Goal: Task Accomplishment & Management: Use online tool/utility

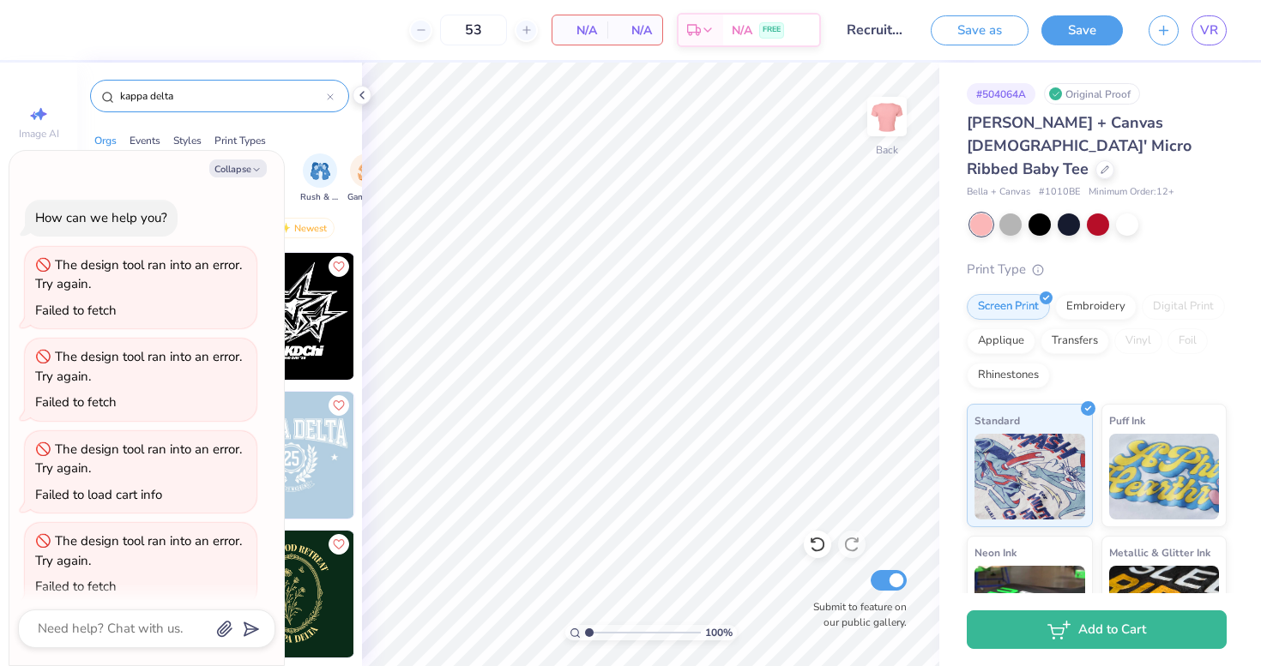
scroll to position [656, 0]
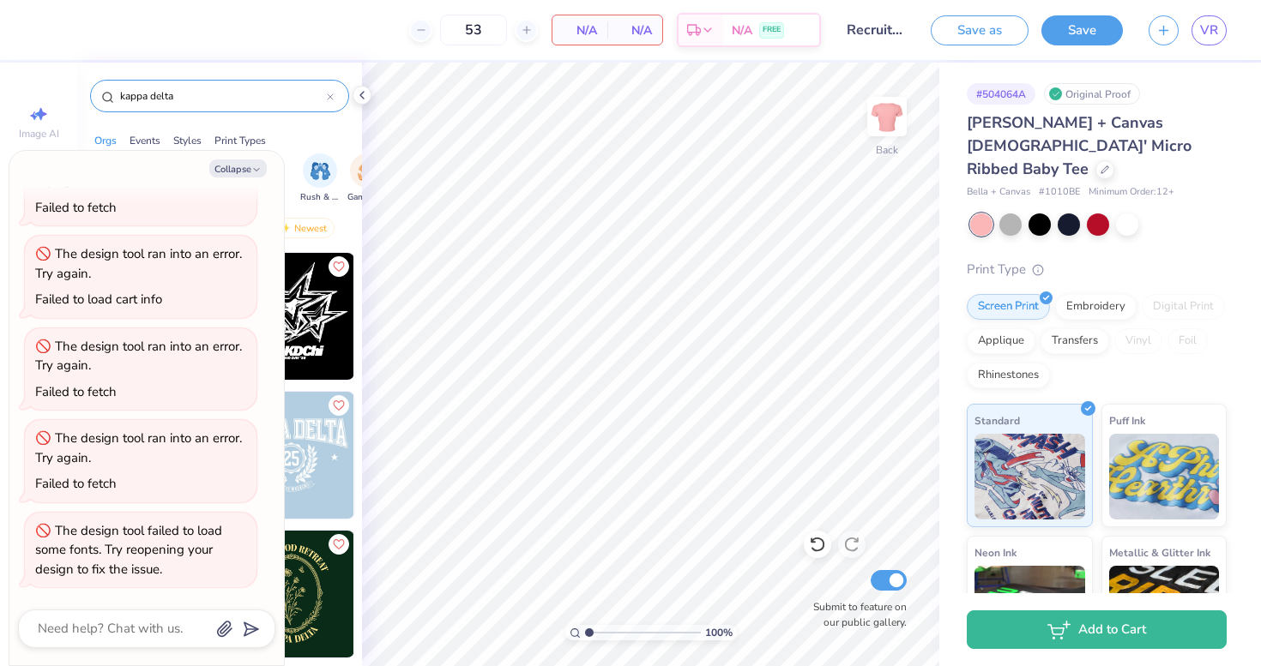
type textarea "x"
click at [326, 98] on input "kappa delta" at bounding box center [222, 95] width 208 height 17
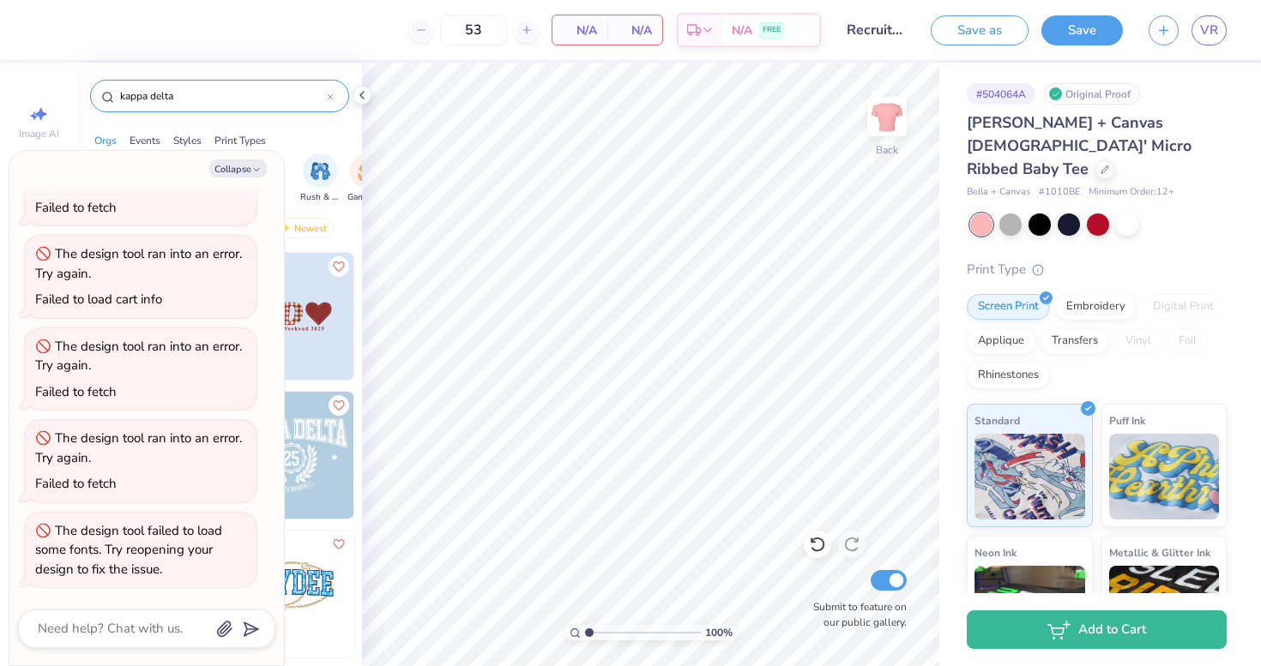
click at [332, 96] on icon at bounding box center [330, 96] width 7 height 7
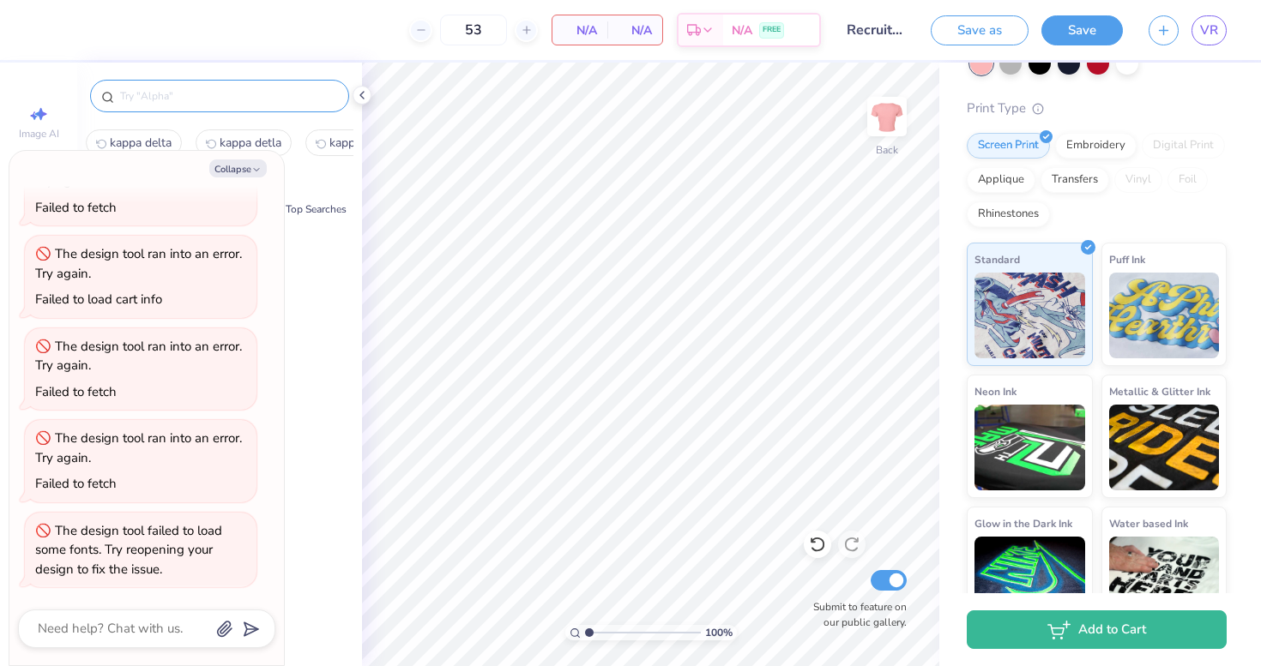
scroll to position [175, 0]
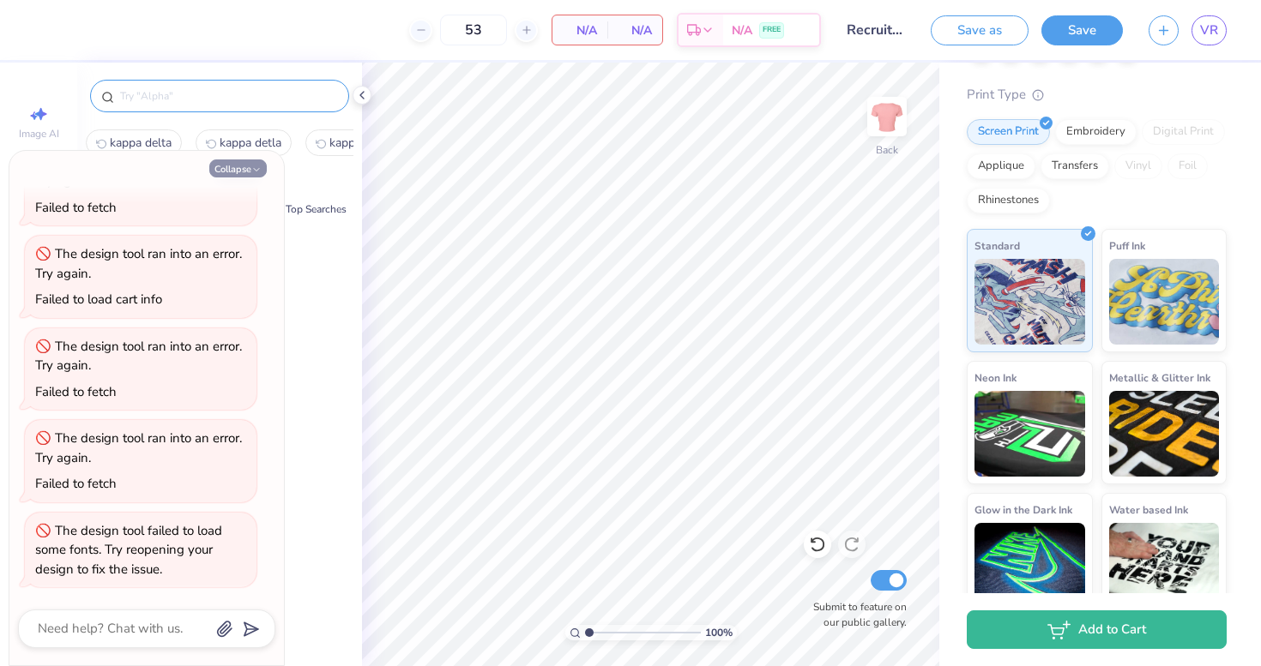
click at [253, 172] on icon "button" at bounding box center [256, 170] width 10 height 10
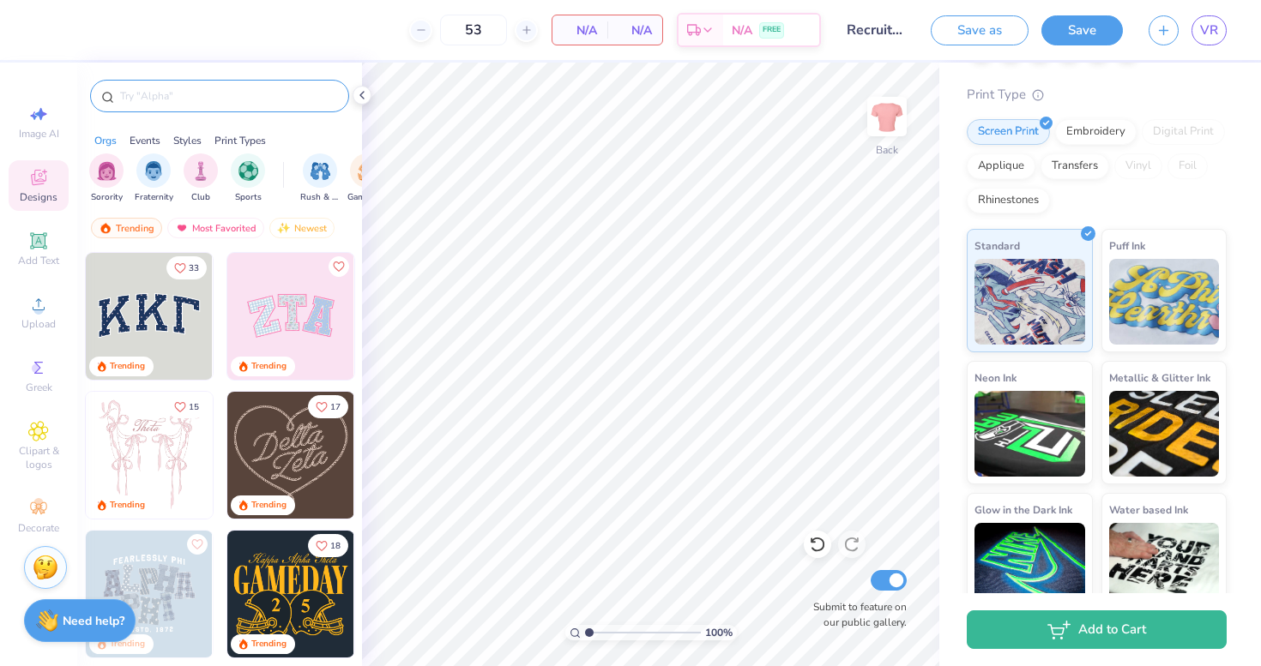
type textarea "x"
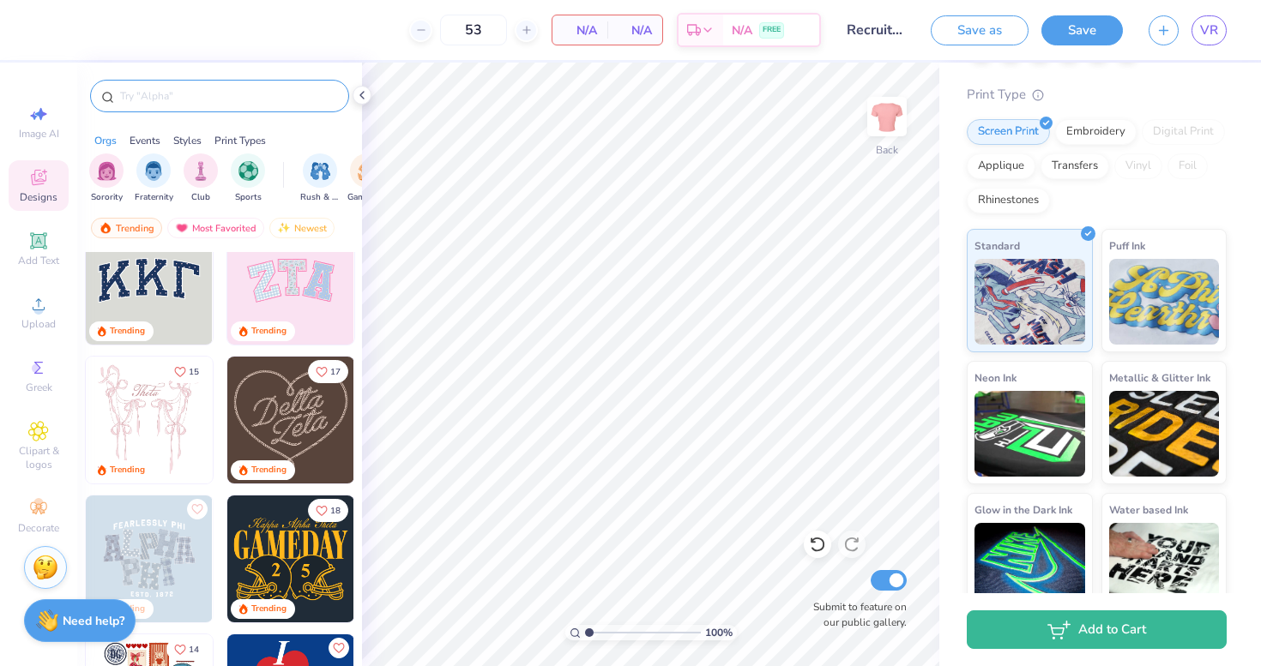
scroll to position [44, 0]
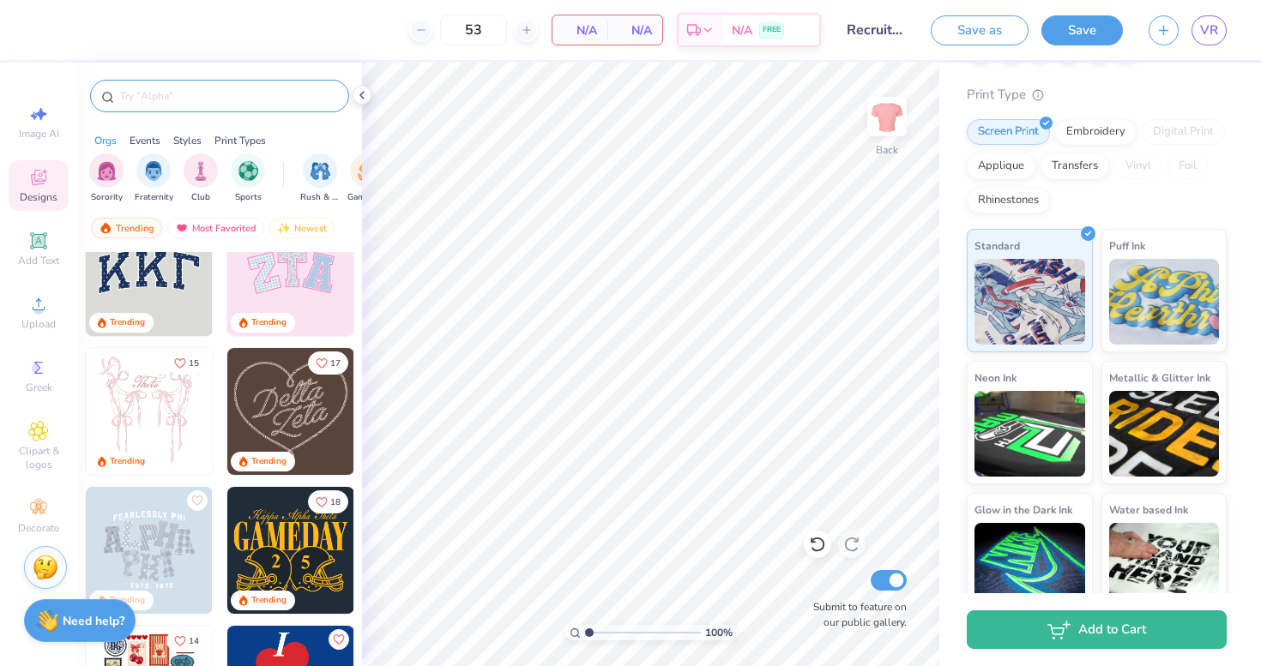
click at [160, 416] on img at bounding box center [149, 411] width 127 height 127
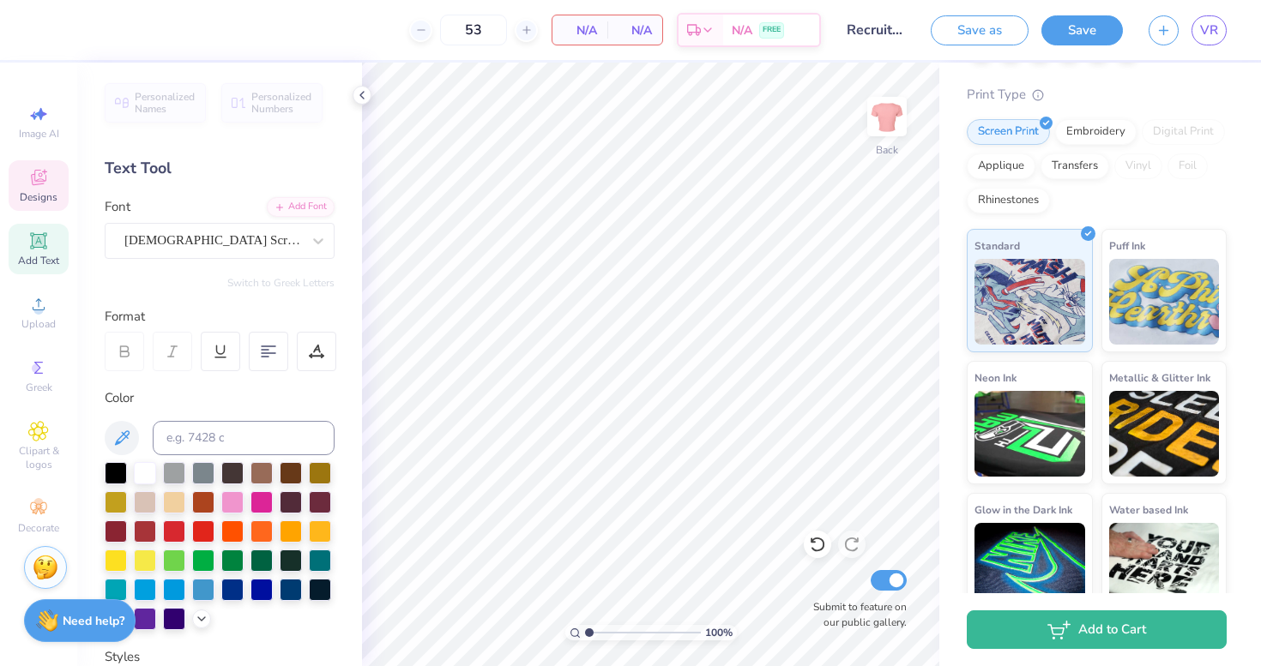
click at [36, 197] on span "Designs" at bounding box center [39, 197] width 38 height 14
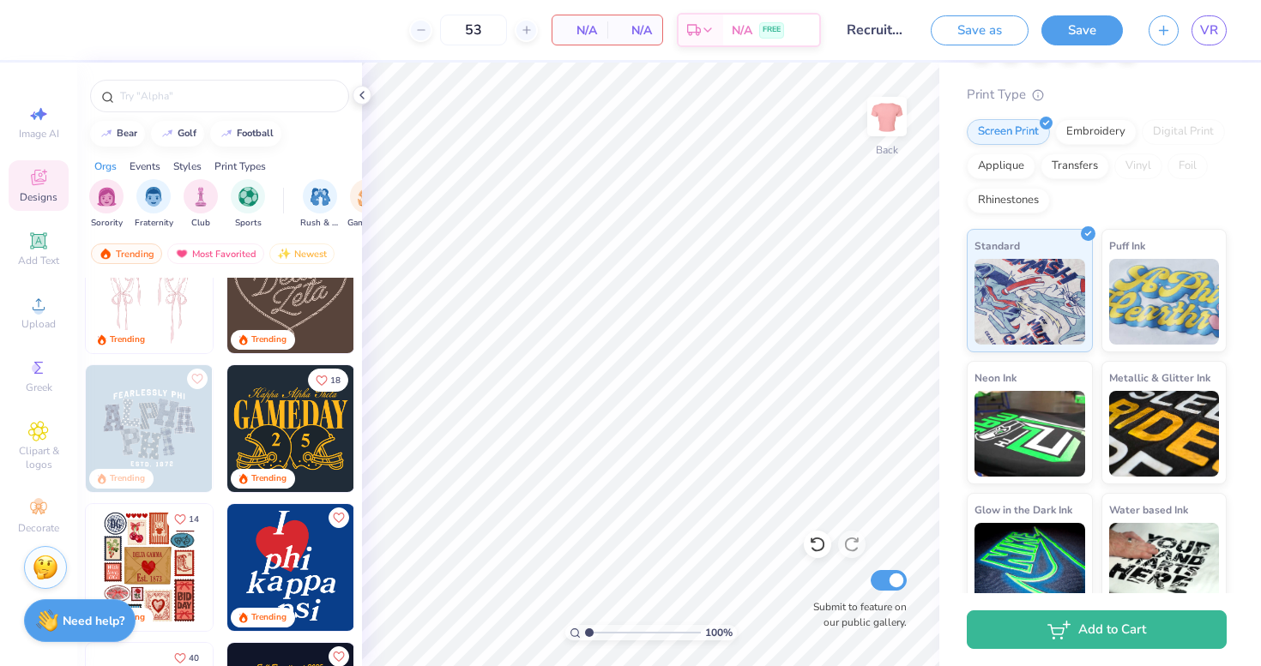
scroll to position [236, 0]
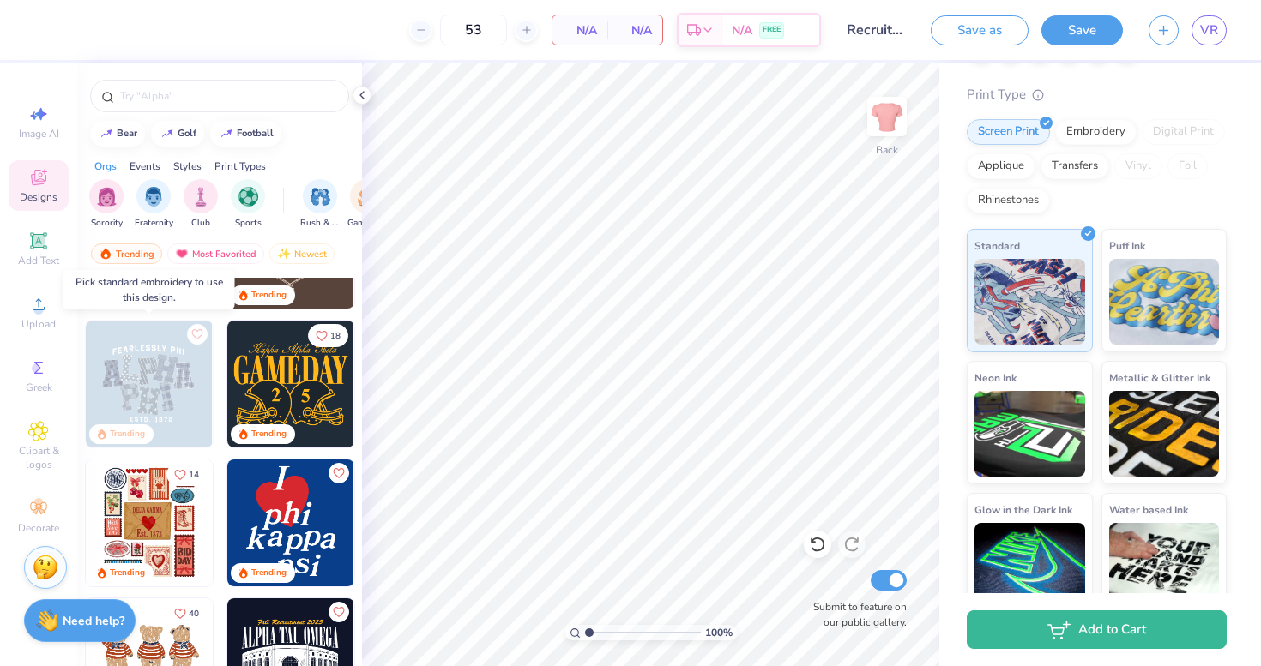
click at [165, 375] on img at bounding box center [148, 384] width 127 height 127
click at [155, 377] on img at bounding box center [149, 384] width 127 height 127
click at [190, 359] on img at bounding box center [149, 384] width 127 height 127
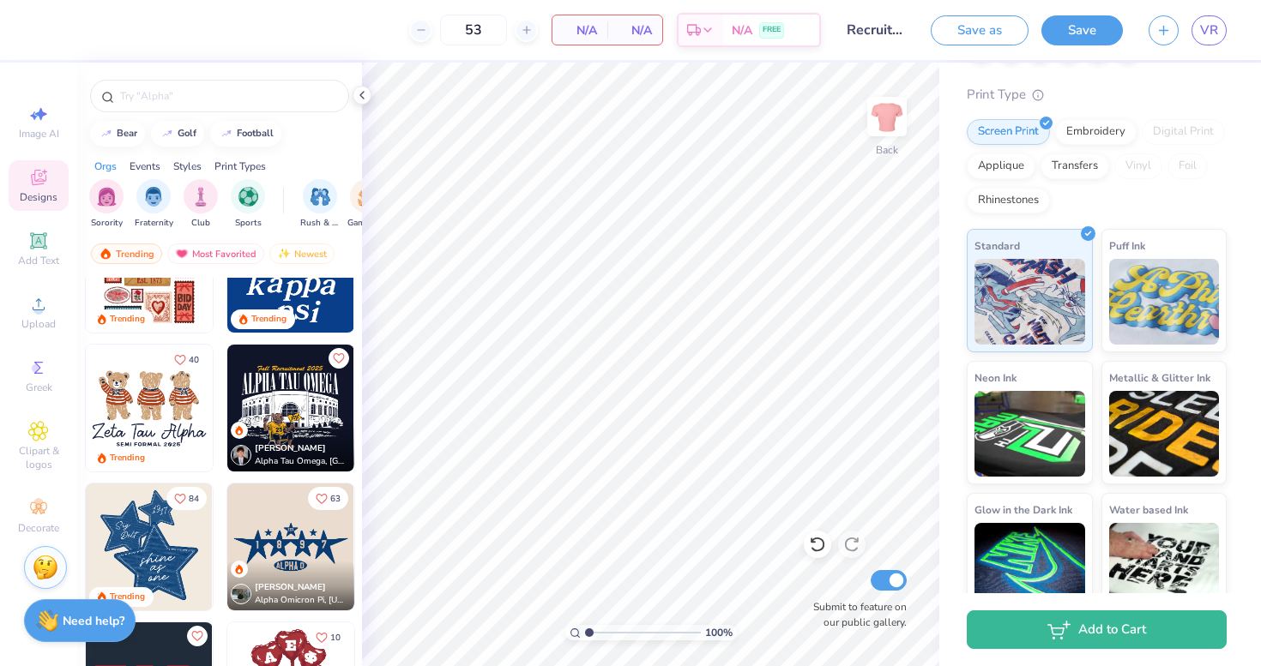
scroll to position [495, 0]
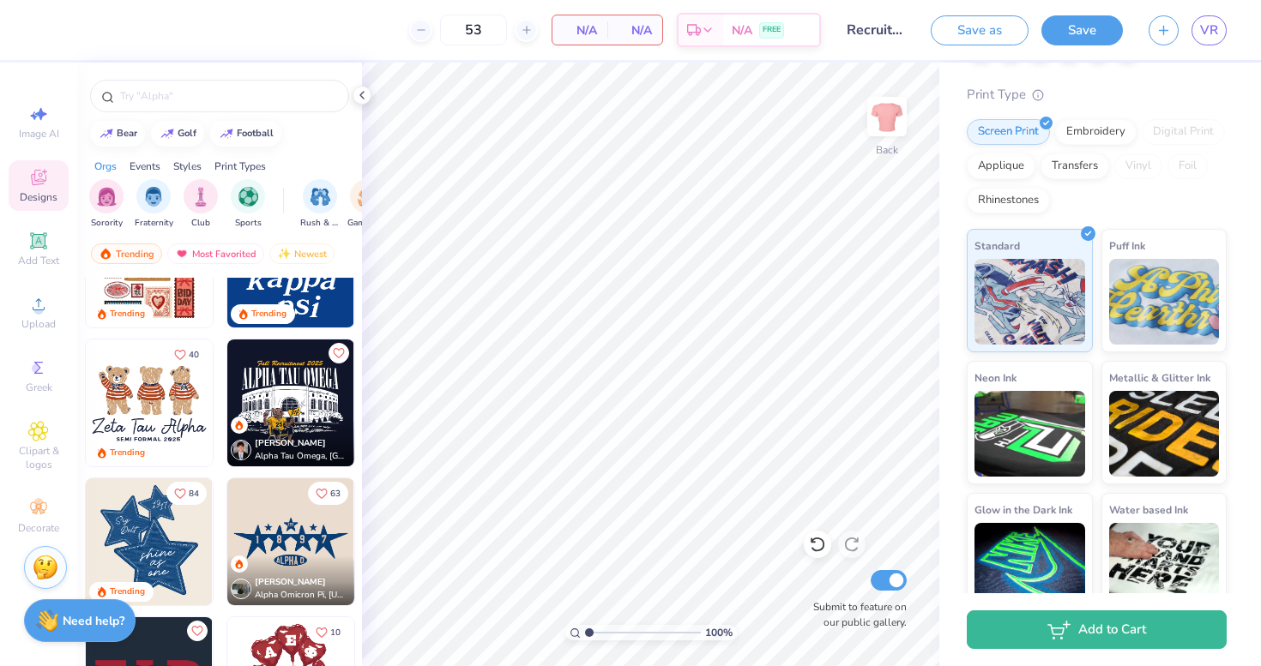
click at [163, 417] on img at bounding box center [149, 403] width 127 height 127
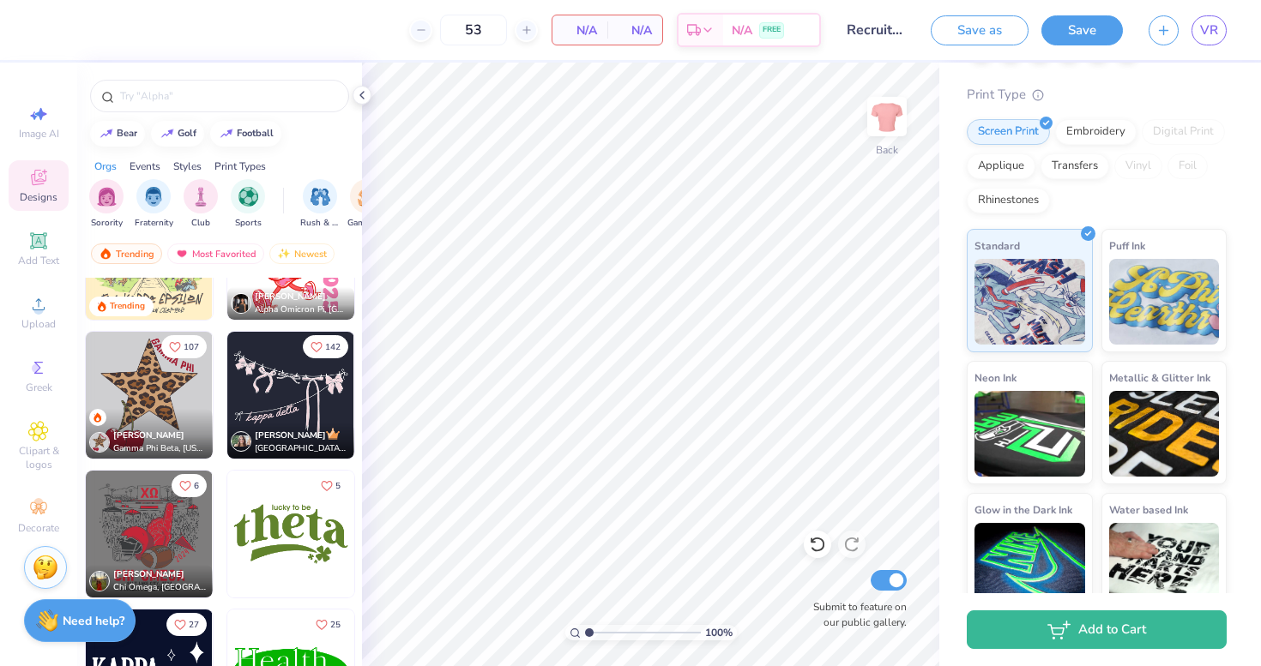
scroll to position [5125, 0]
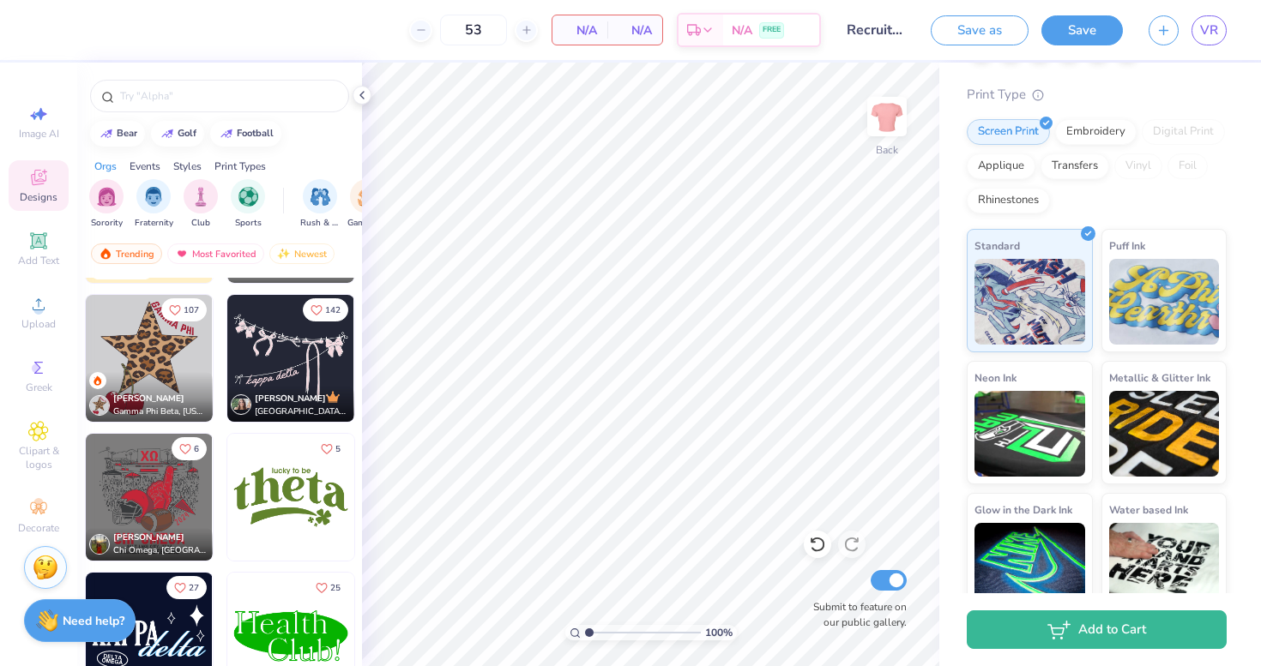
click at [293, 367] on img at bounding box center [290, 358] width 127 height 127
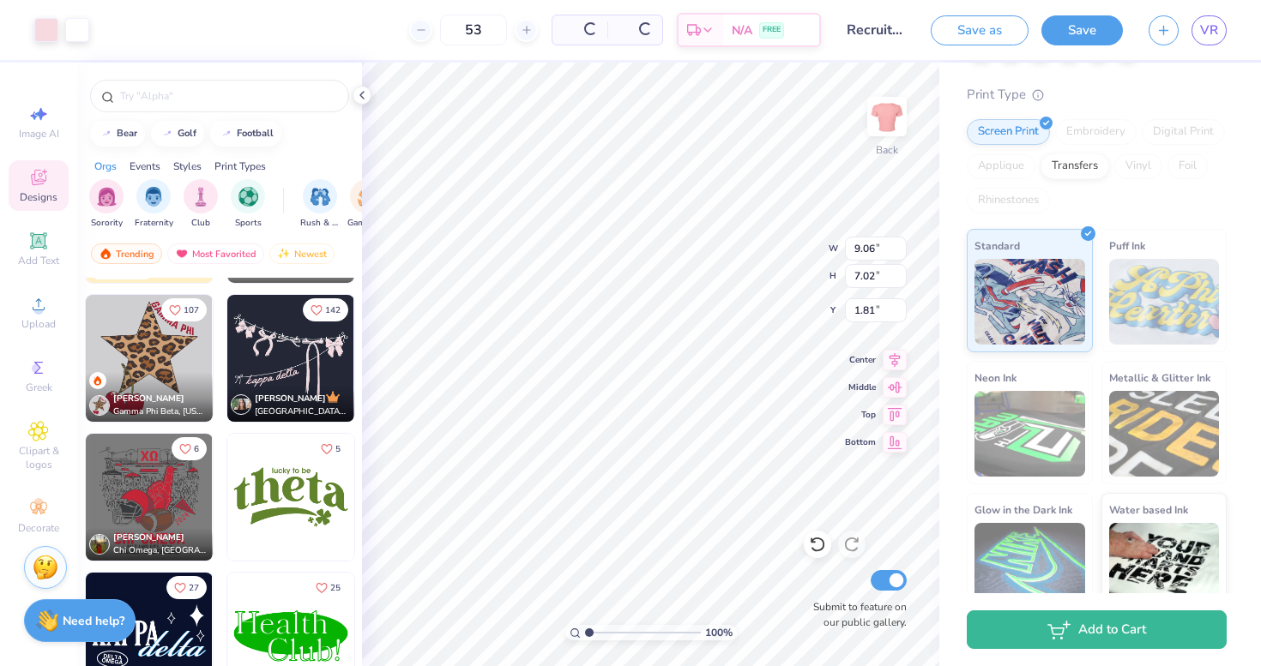
type input "2.42"
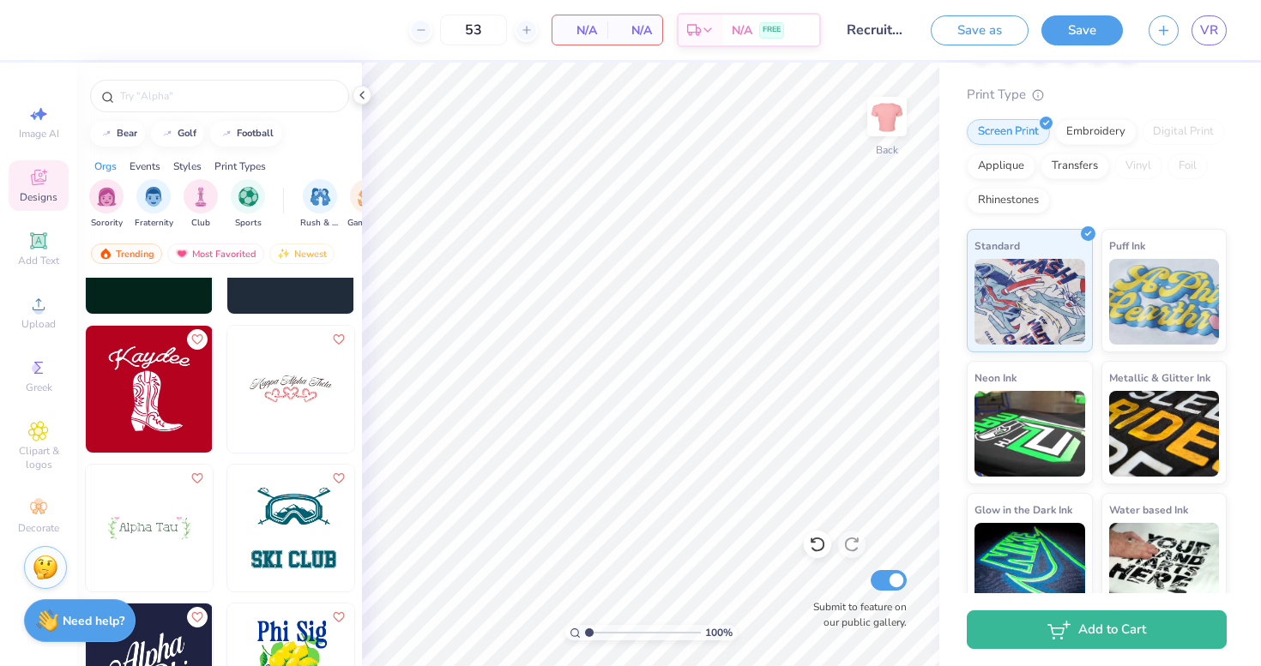
scroll to position [13846, 0]
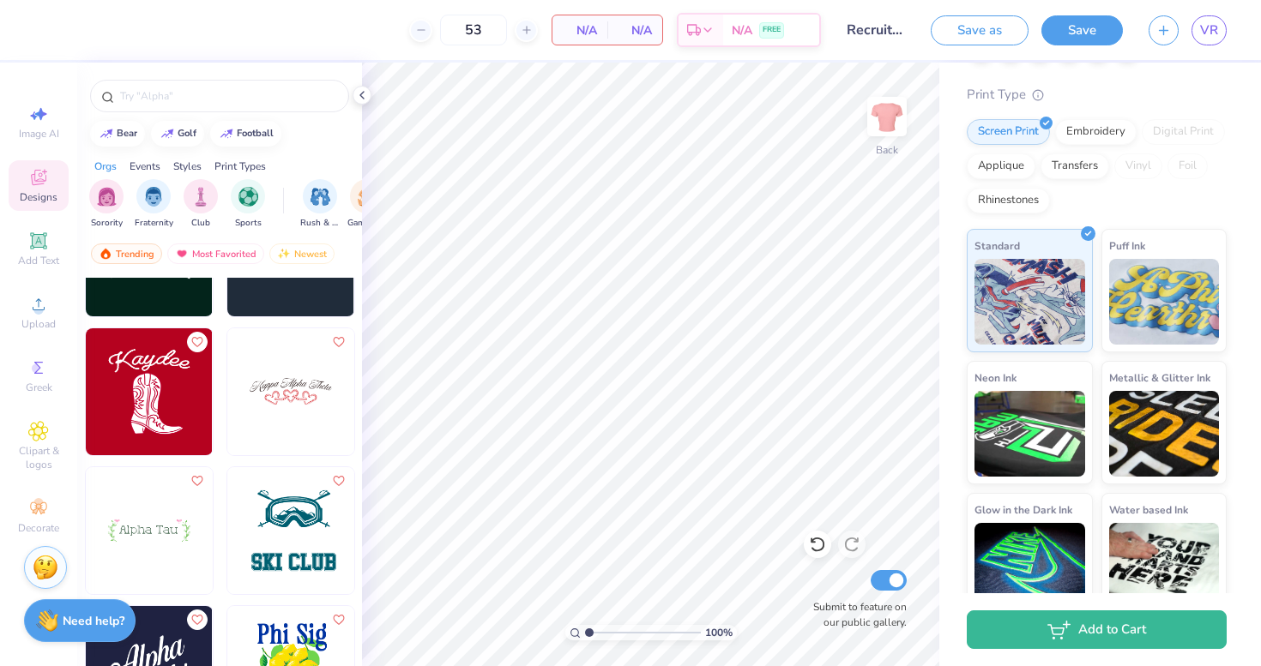
click at [297, 409] on img at bounding box center [290, 392] width 127 height 127
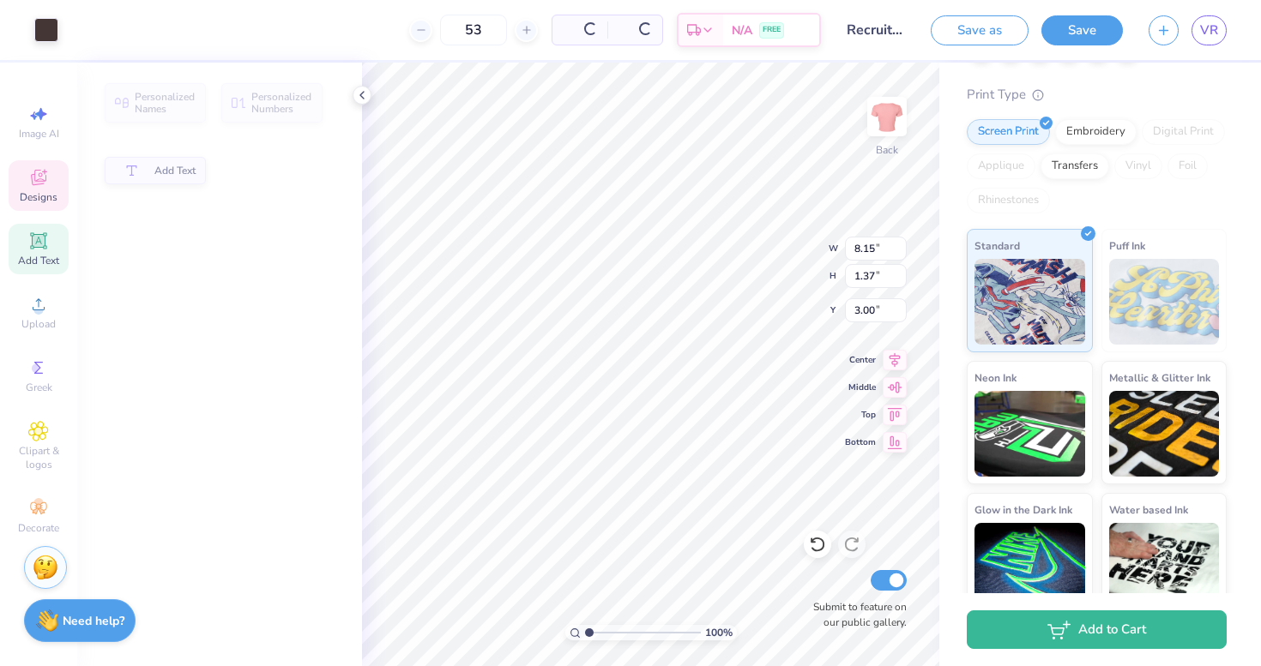
type input "1.37"
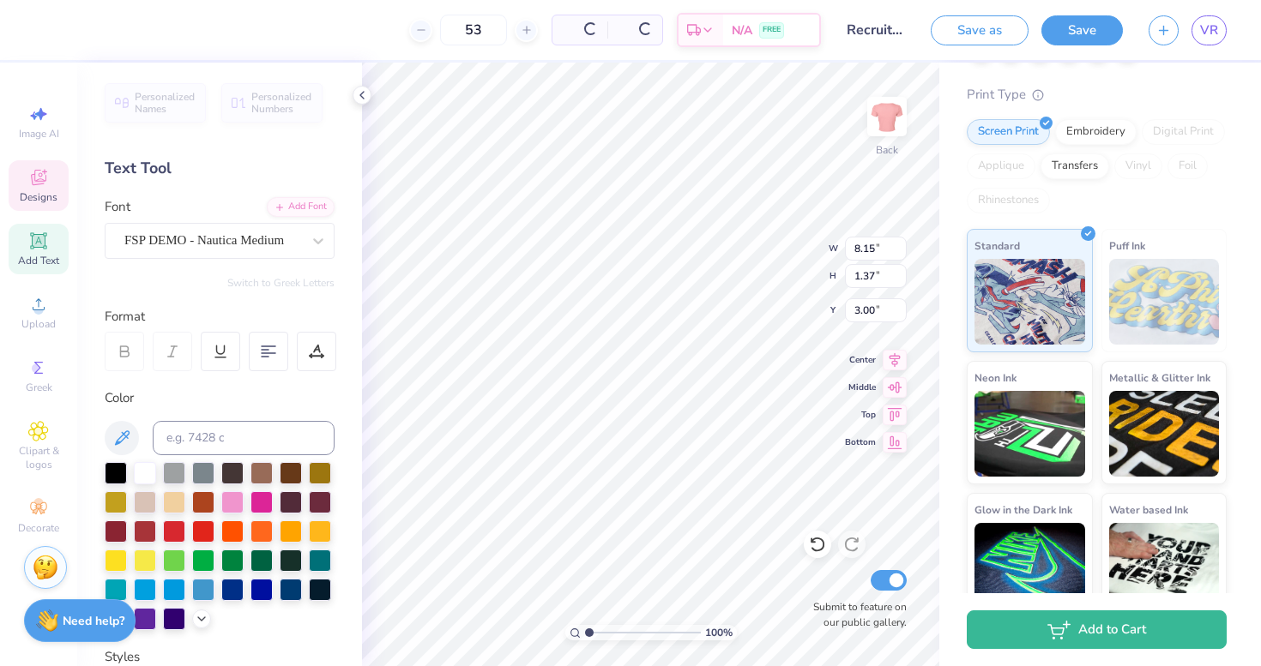
scroll to position [0, 5]
type textarea "Kappa Delta"
click at [113, 478] on div at bounding box center [116, 472] width 22 height 22
type input "5.28"
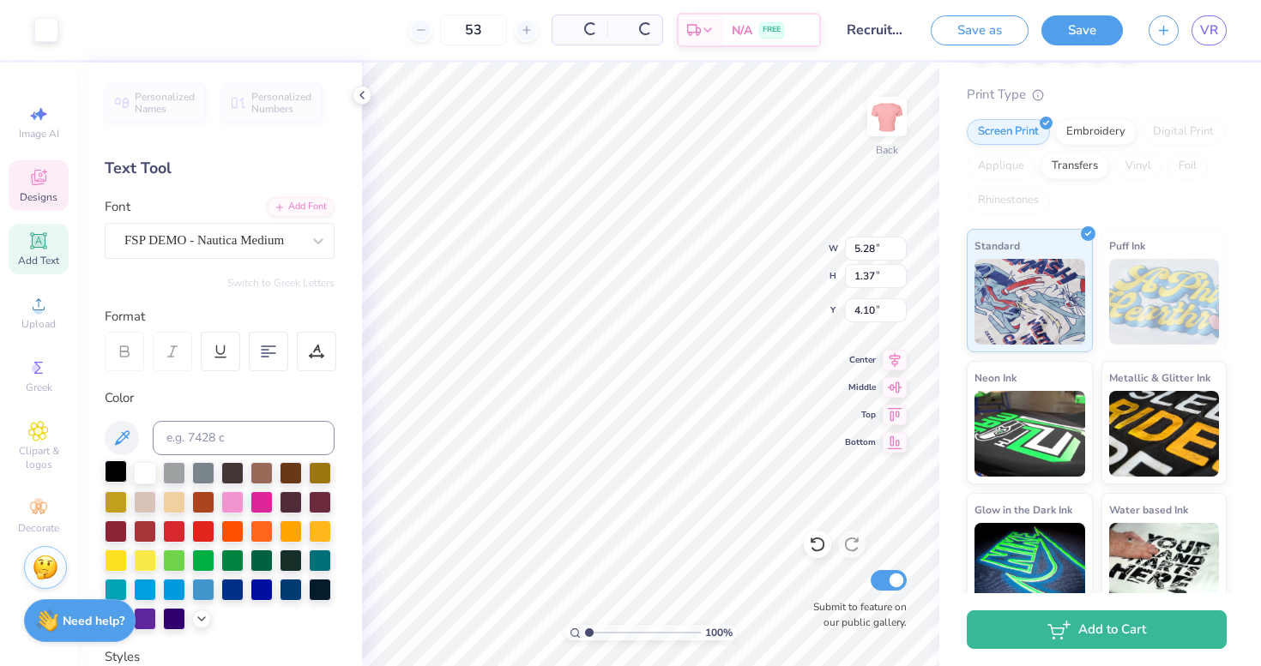
type input "1.62"
type input "4.09"
click at [111, 474] on div at bounding box center [116, 473] width 22 height 22
click at [119, 468] on div at bounding box center [116, 472] width 22 height 22
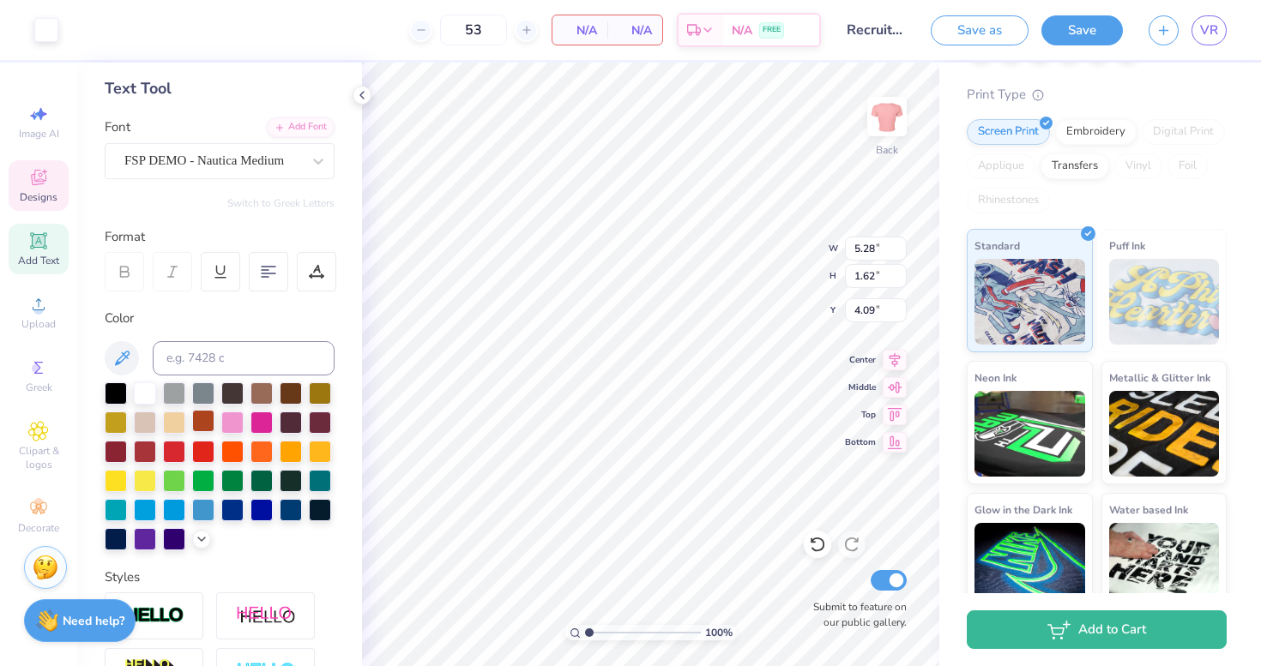
scroll to position [63, 0]
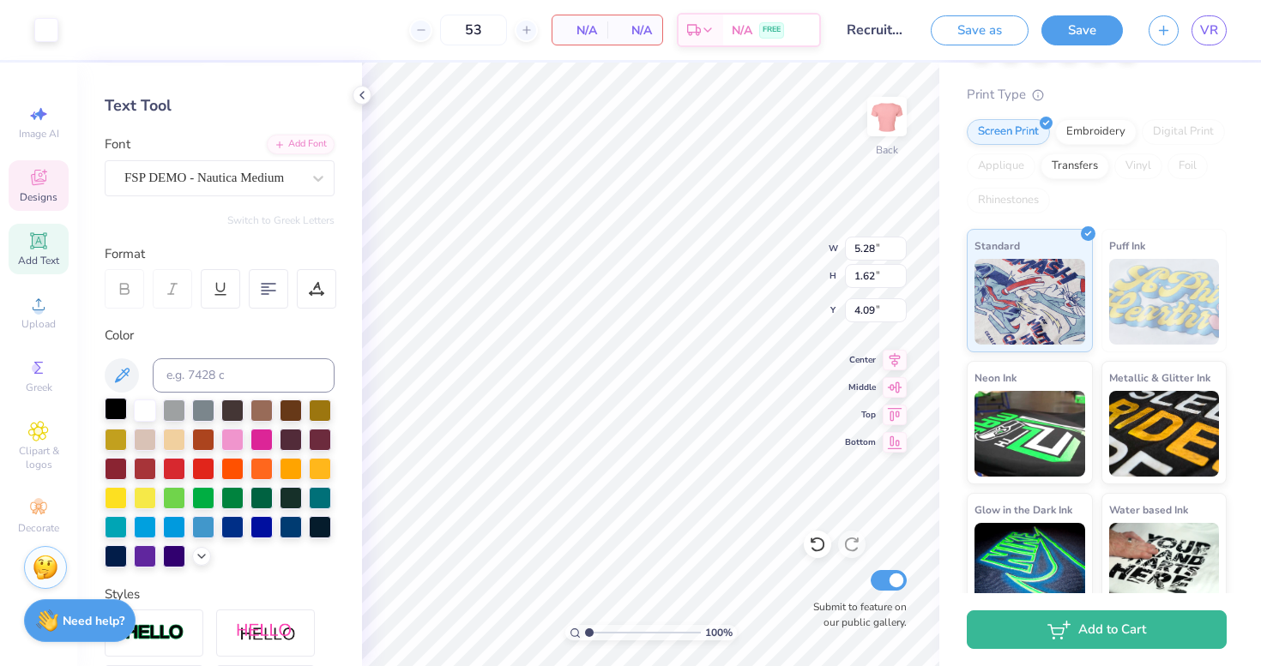
click at [120, 412] on div at bounding box center [116, 409] width 22 height 22
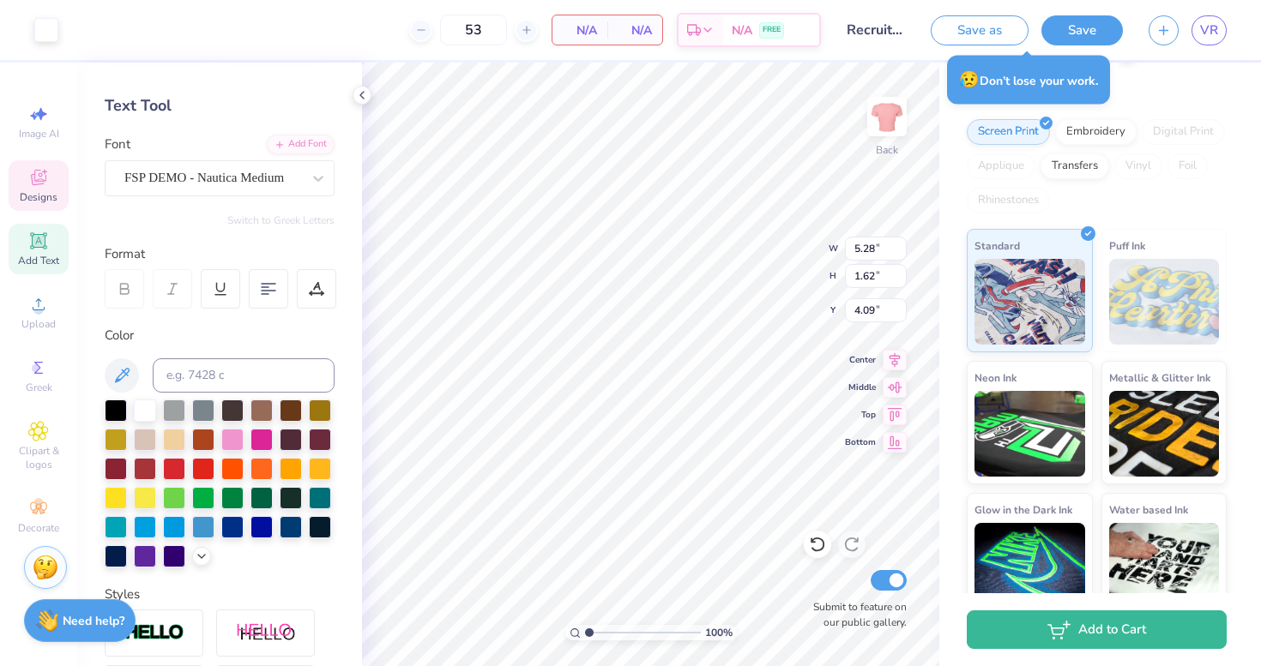
click at [32, 191] on span "Designs" at bounding box center [39, 197] width 38 height 14
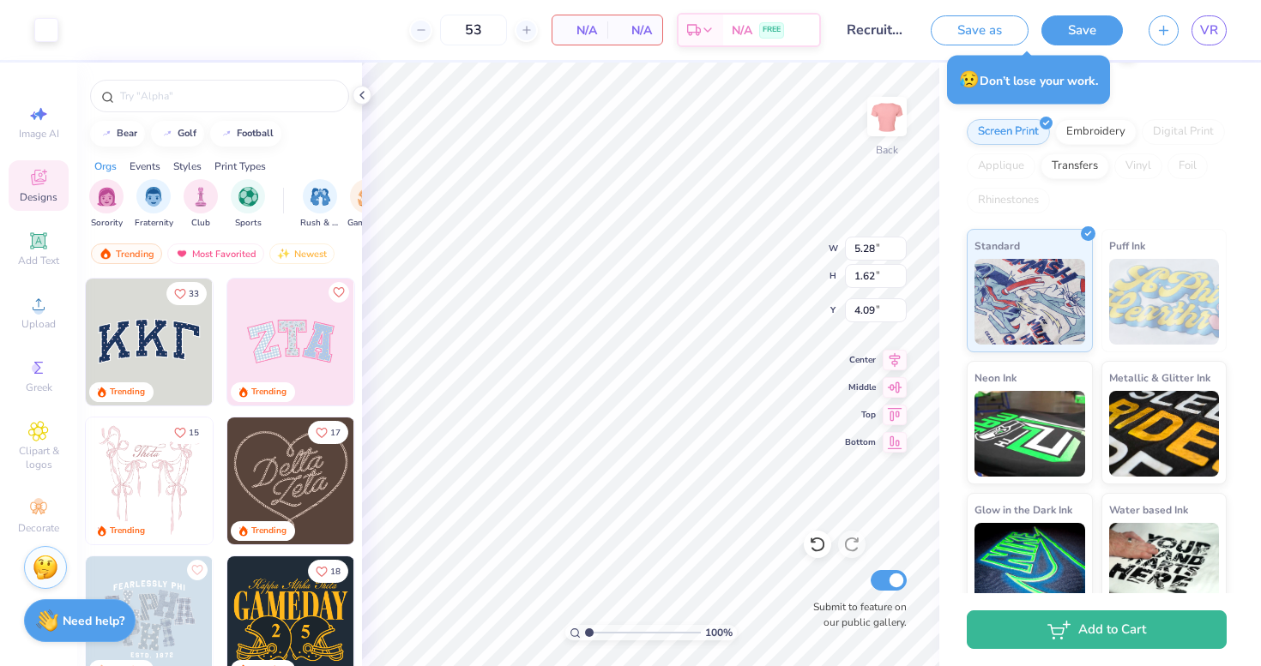
click at [261, 333] on img at bounding box center [290, 342] width 127 height 127
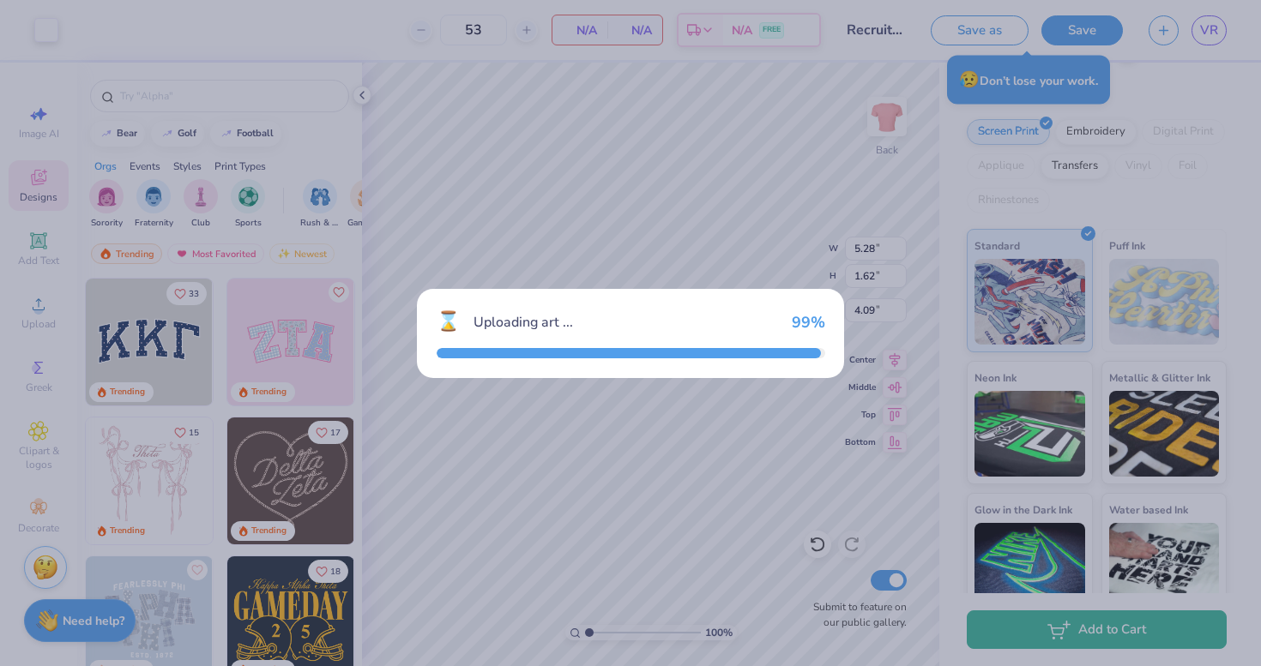
type input "8.28"
type input "4.14"
type input "3.00"
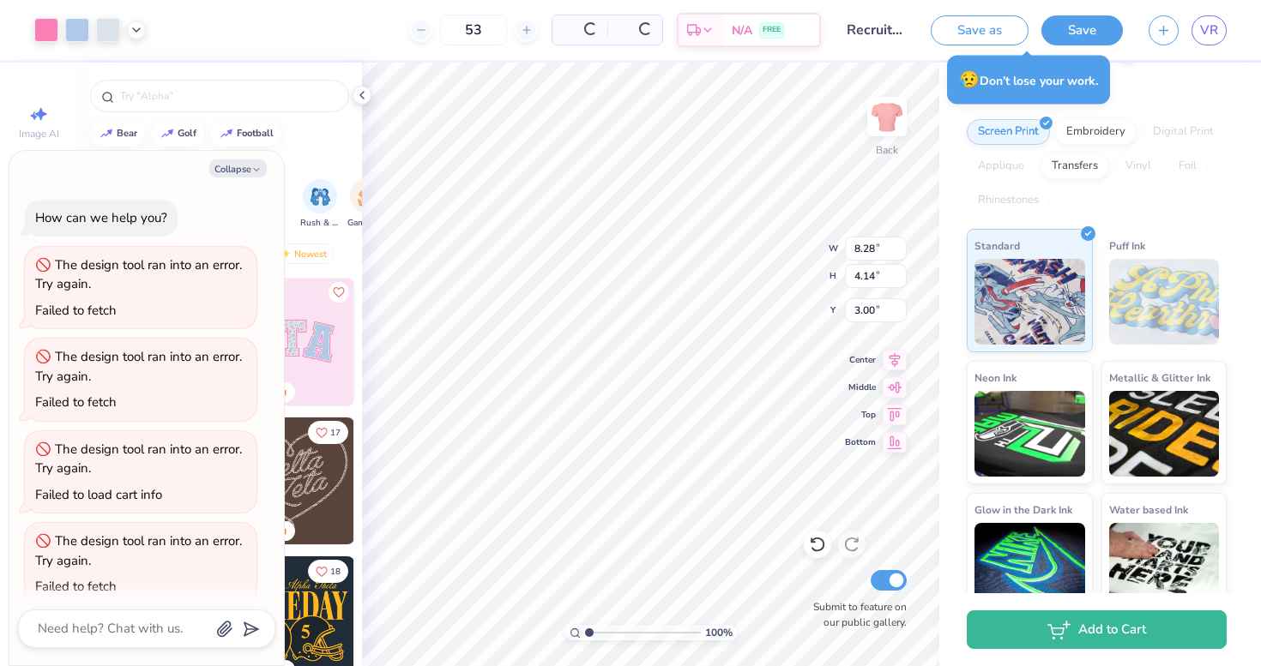
scroll to position [826, 0]
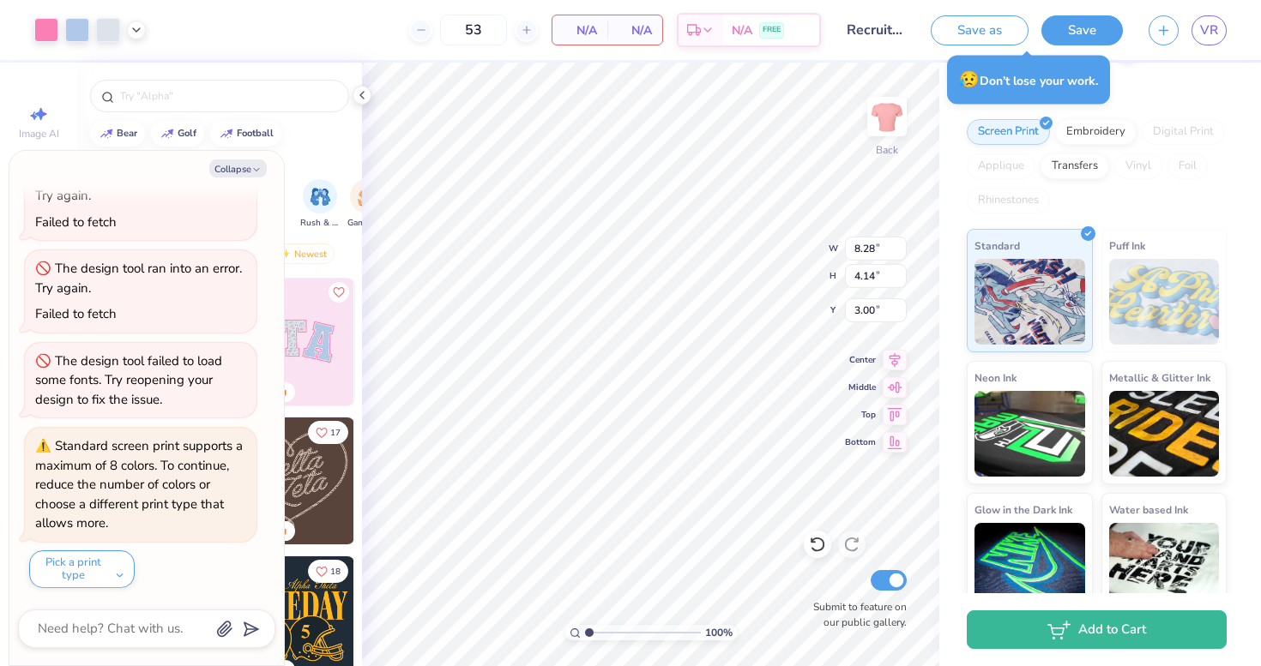
type textarea "x"
type input "3.00"
type input "3.74"
type input "3.27"
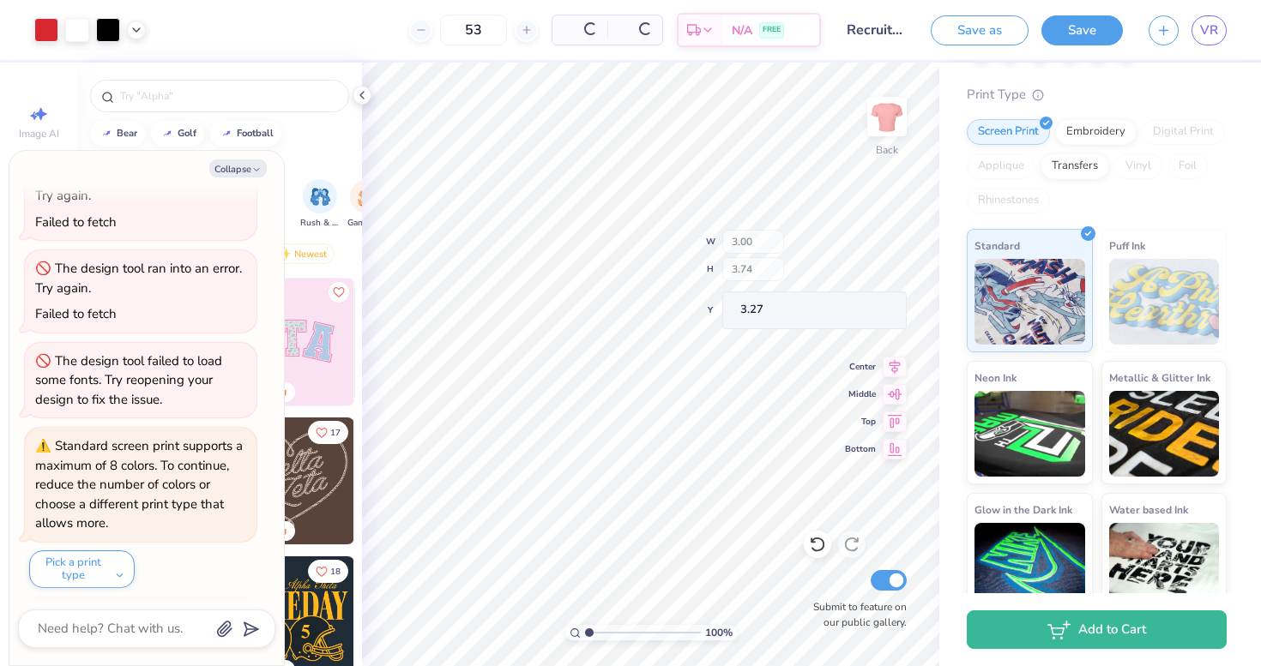
scroll to position [997, 0]
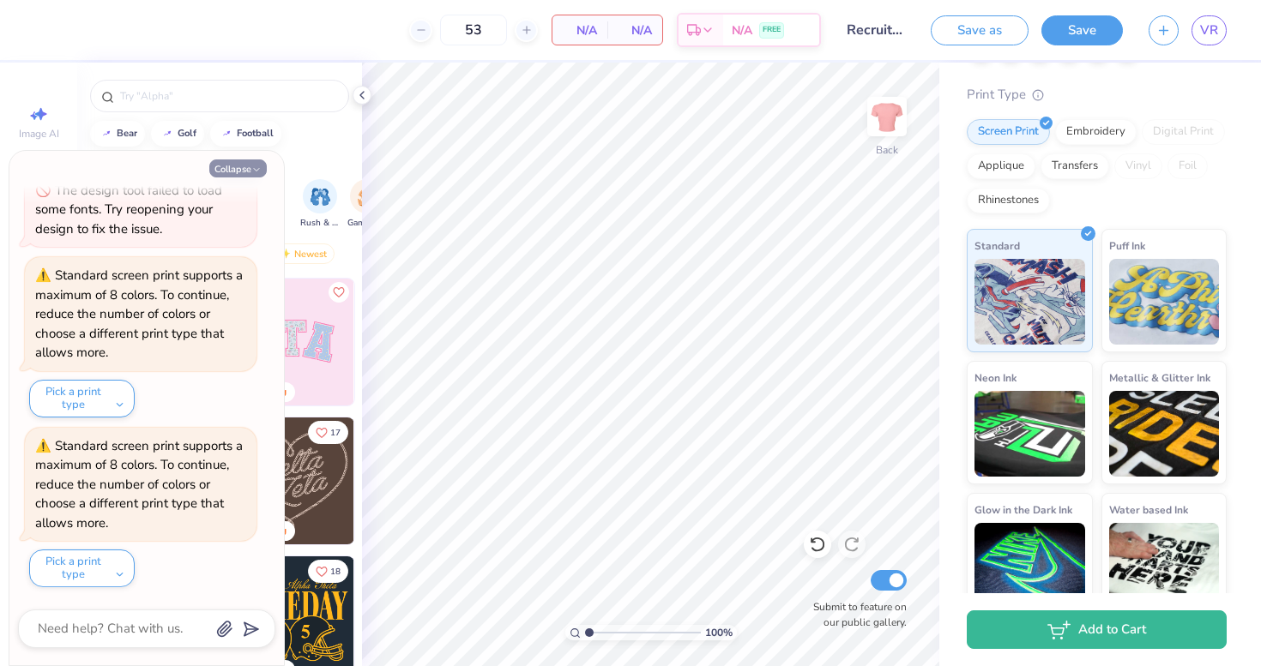
click at [257, 175] on icon "button" at bounding box center [256, 170] width 10 height 10
type textarea "x"
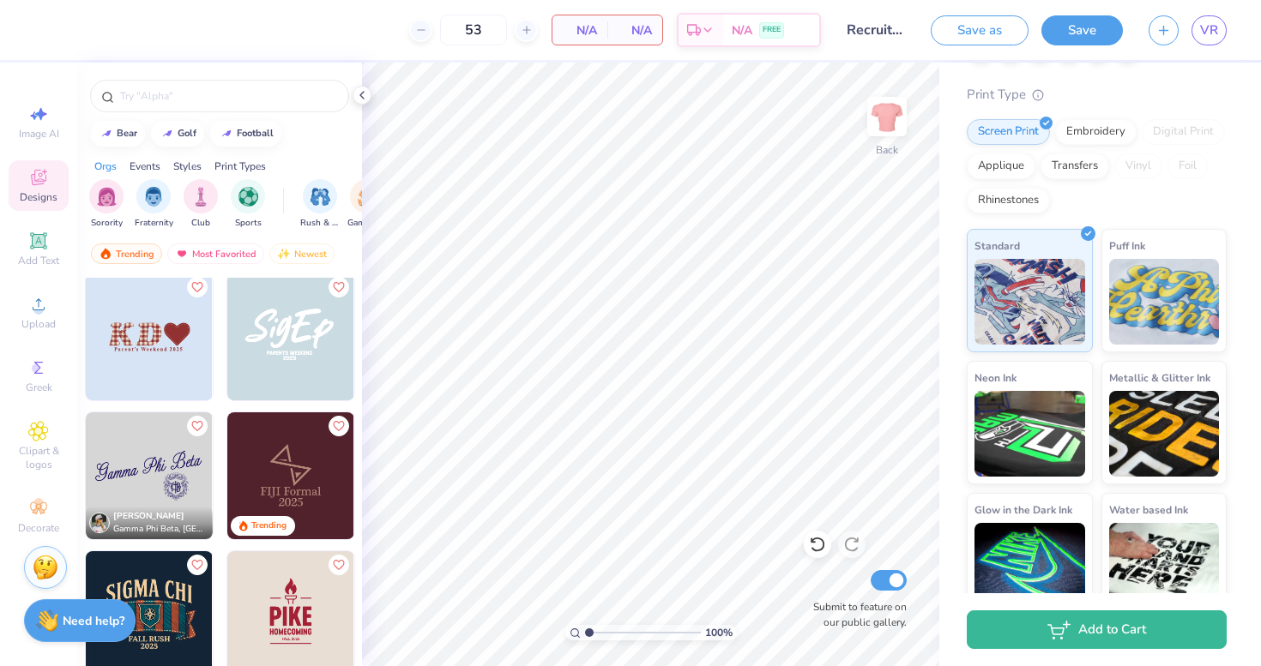
scroll to position [3486, 0]
